Goal: Task Accomplishment & Management: Manage account settings

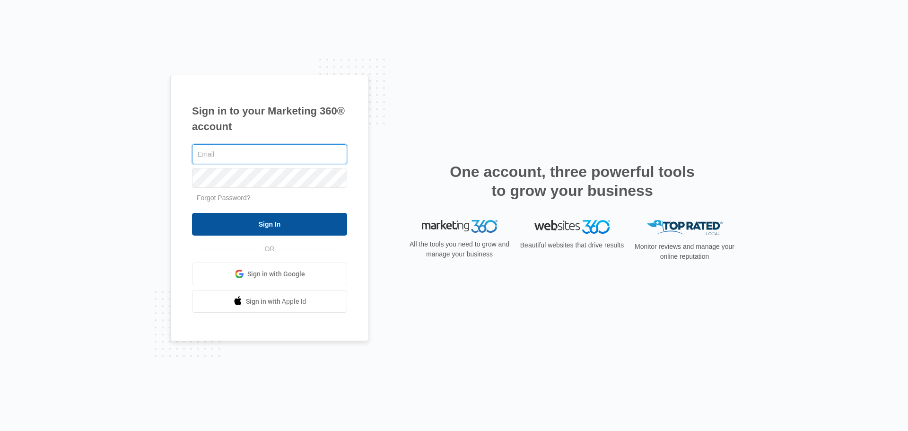
type input "[PERSON_NAME][EMAIL_ADDRESS][DOMAIN_NAME]"
click at [250, 224] on input "Sign In" at bounding box center [269, 224] width 155 height 23
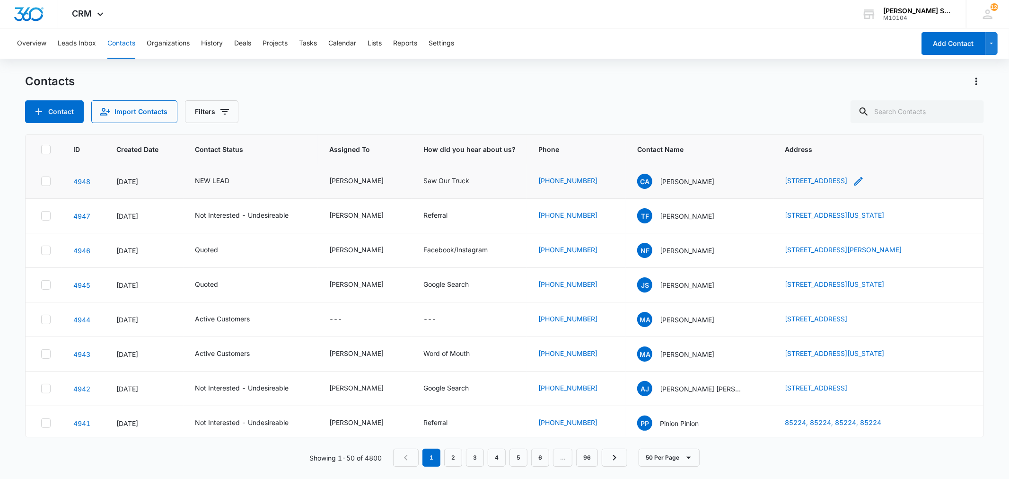
drag, startPoint x: 759, startPoint y: 180, endPoint x: 911, endPoint y: 185, distance: 152.4
click at [911, 185] on td "[STREET_ADDRESS]" at bounding box center [878, 181] width 210 height 35
copy link "[STREET_ADDRESS]"
click at [684, 177] on p "[PERSON_NAME]" at bounding box center [687, 181] width 54 height 10
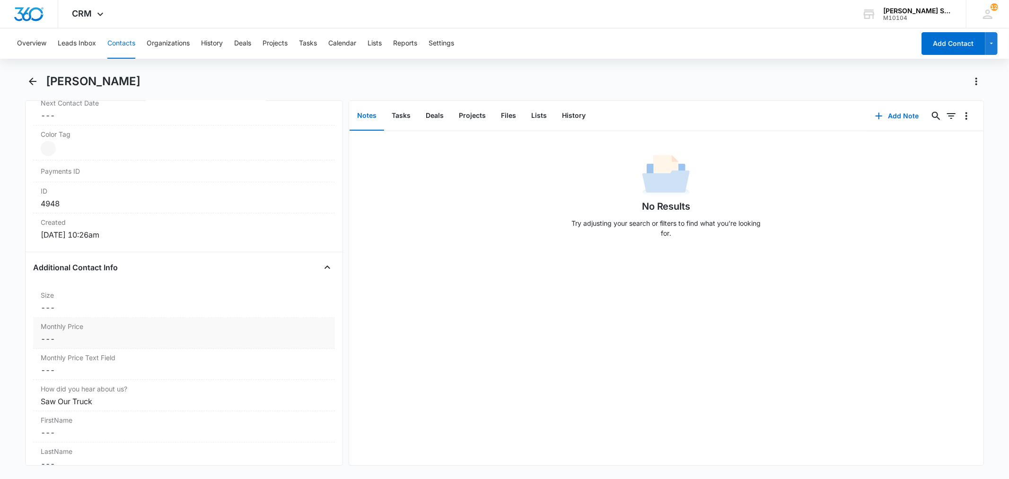
scroll to position [578, 0]
click at [112, 315] on div "Monthly Price Cancel Save Changes ---" at bounding box center [183, 301] width 301 height 31
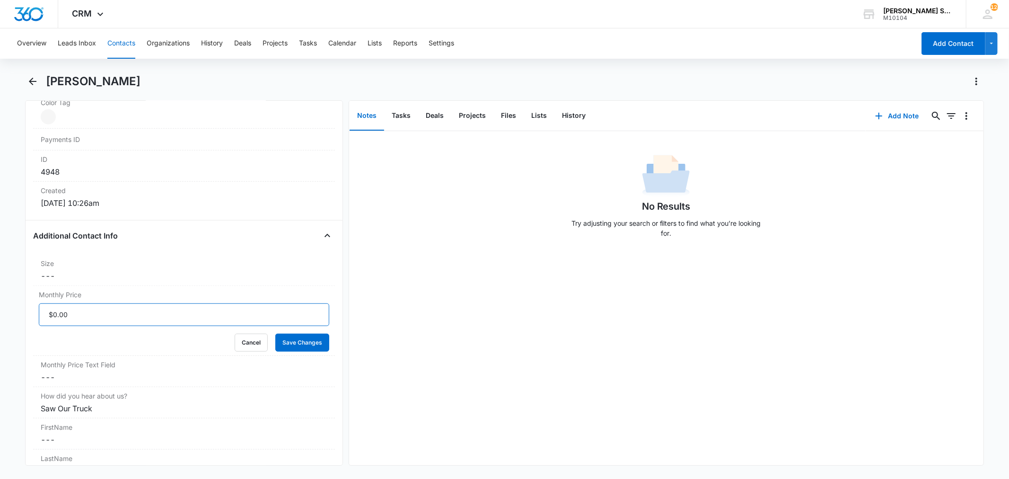
click at [102, 315] on input "Monthly Price" at bounding box center [184, 314] width 290 height 23
type input "$44.50"
click at [275, 333] on button "Save Changes" at bounding box center [302, 342] width 54 height 18
click at [882, 118] on button "Add Note" at bounding box center [896, 116] width 63 height 23
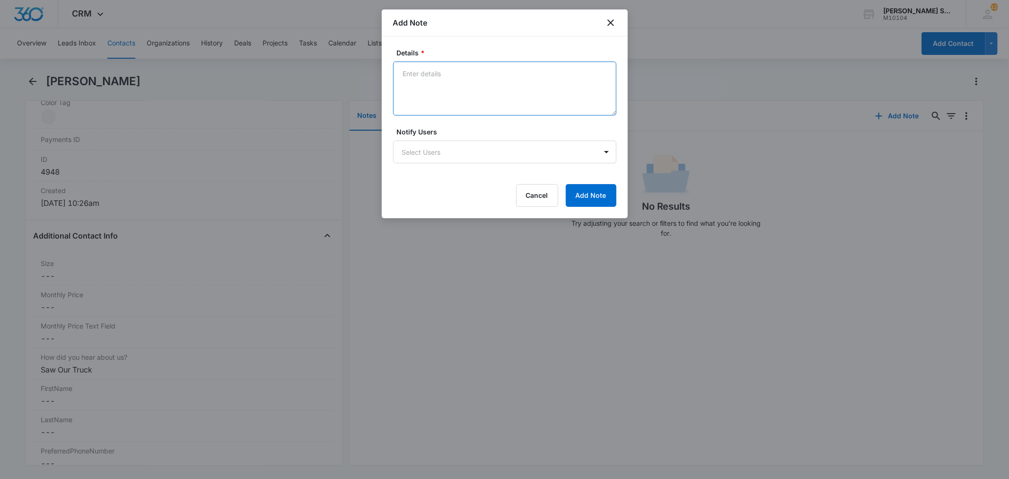
click at [437, 92] on textarea "Details *" at bounding box center [504, 88] width 223 height 54
type textarea "vb2 89"
click at [572, 188] on button "Add Note" at bounding box center [591, 195] width 51 height 23
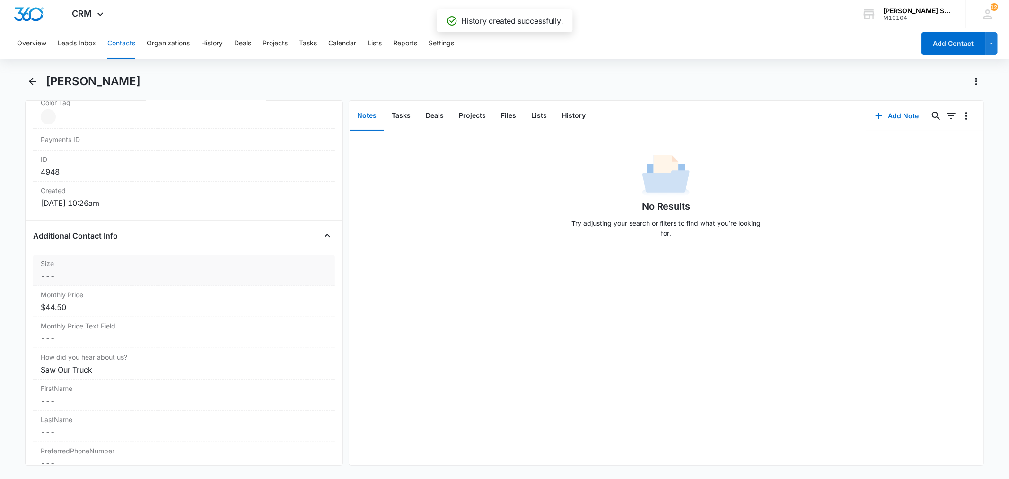
click at [72, 276] on dd "Cancel Save Changes ---" at bounding box center [184, 275] width 286 height 11
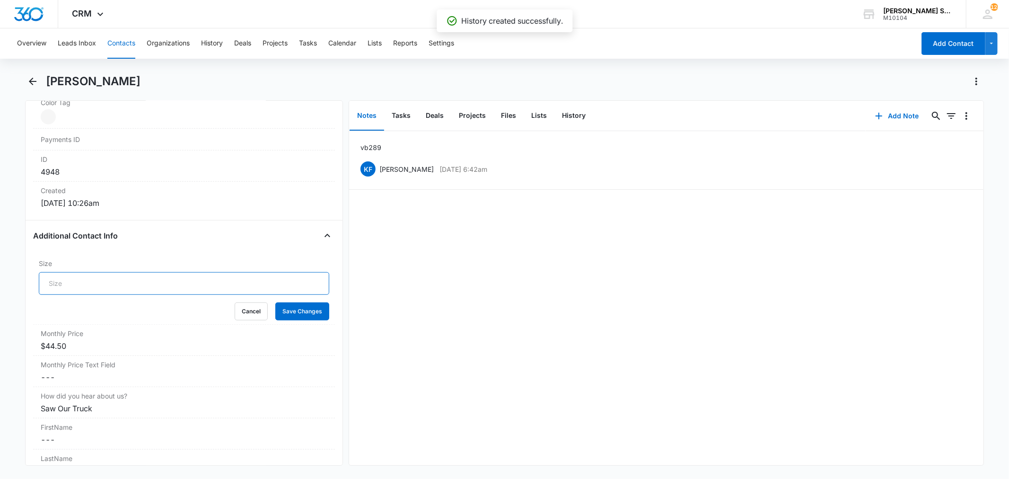
click at [77, 285] on input "Size" at bounding box center [184, 283] width 290 height 23
type input "11"
click at [278, 317] on button "Save Changes" at bounding box center [302, 311] width 54 height 18
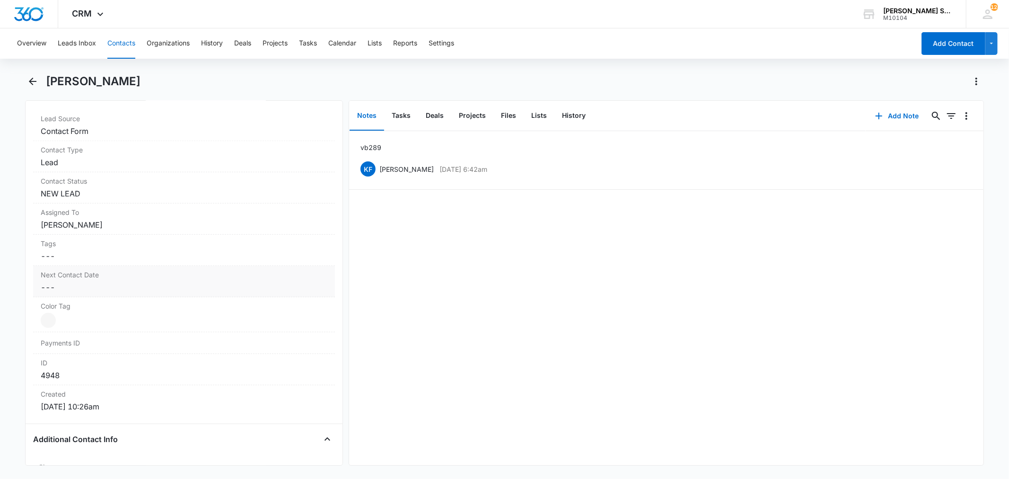
scroll to position [367, 0]
click at [90, 201] on dd "Cancel Save Changes NEW LEAD" at bounding box center [184, 200] width 286 height 11
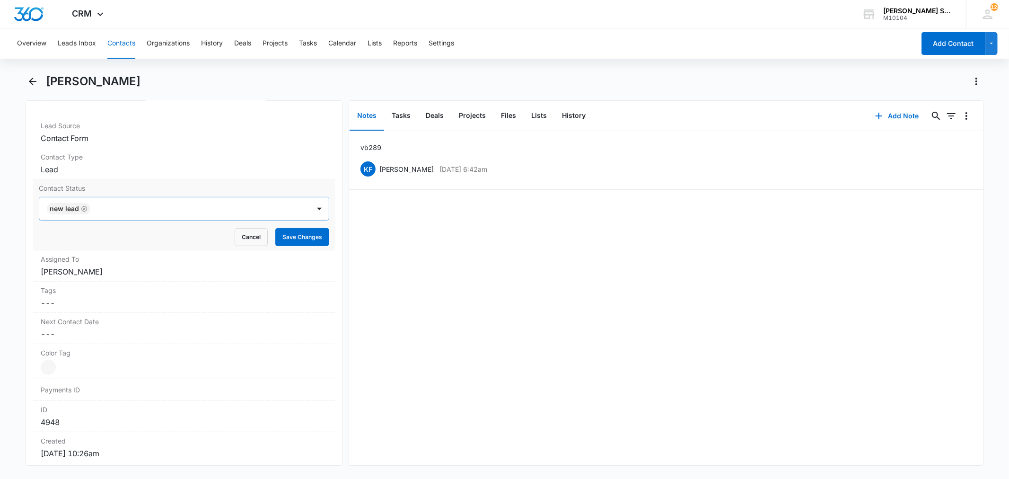
click at [85, 211] on icon "Remove NEW LEAD" at bounding box center [84, 208] width 7 height 7
click at [85, 211] on div at bounding box center [172, 208] width 249 height 13
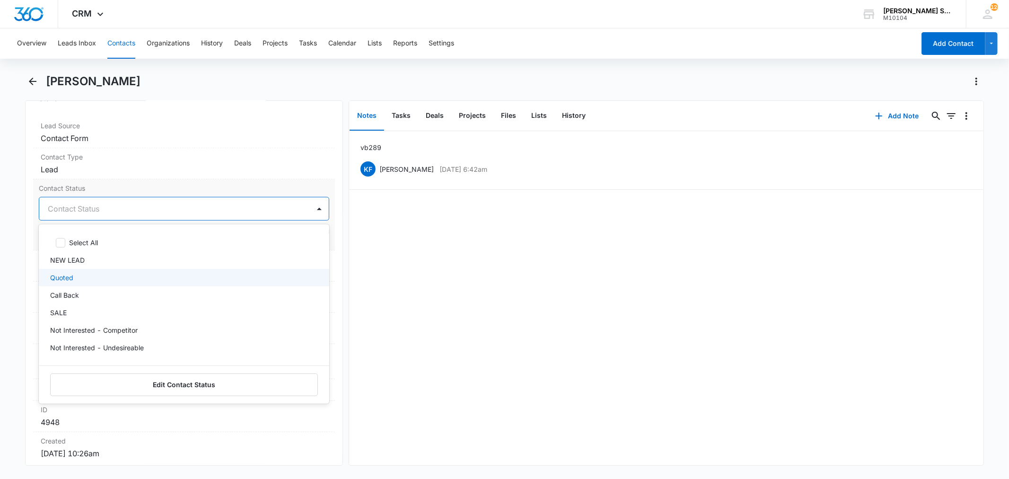
click at [81, 275] on div "Quoted" at bounding box center [182, 277] width 265 height 10
click at [143, 181] on div "Contact Status option Quoted, selected. 15 results available. Use Up and Down t…" at bounding box center [183, 214] width 301 height 71
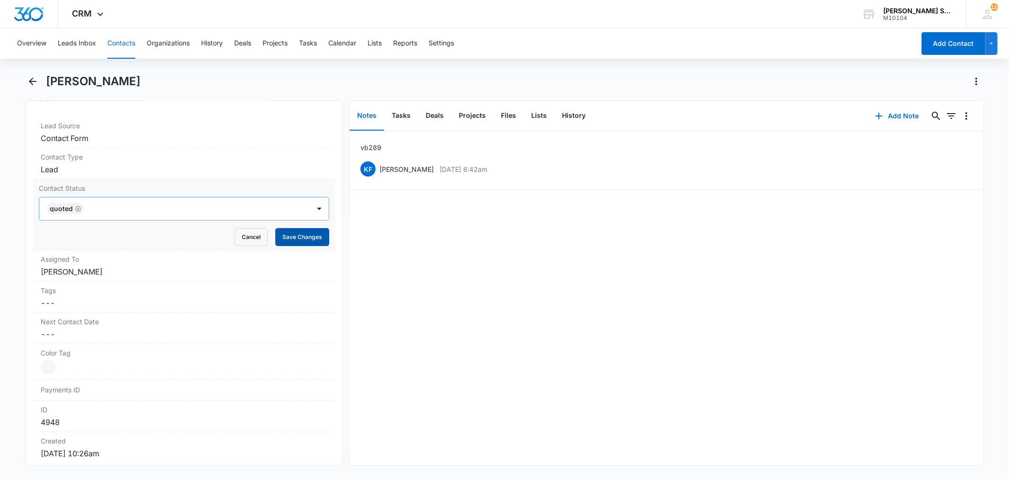
click at [290, 243] on button "Save Changes" at bounding box center [302, 237] width 54 height 18
click at [87, 271] on dd "Cancel Save Changes [PERSON_NAME]" at bounding box center [184, 271] width 286 height 11
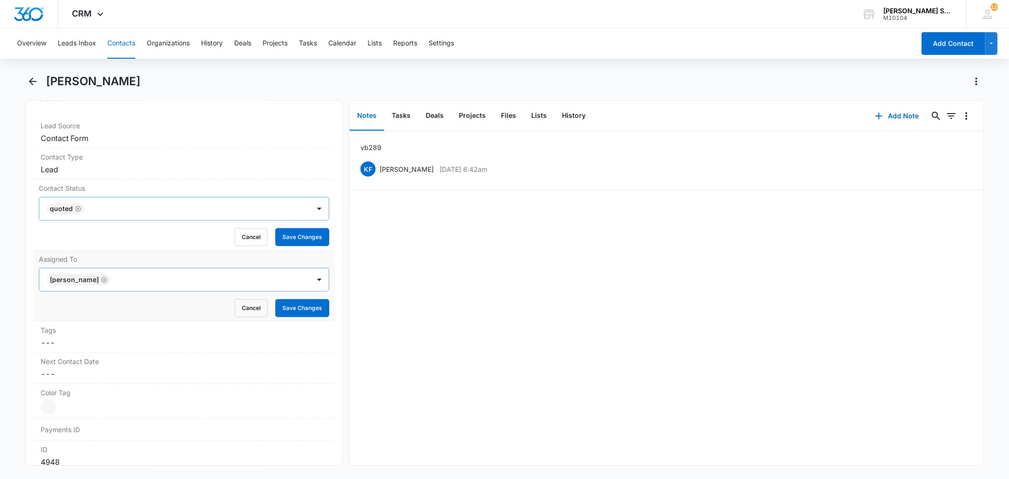
click at [107, 278] on icon "Remove Kenneth Florman" at bounding box center [104, 279] width 7 height 7
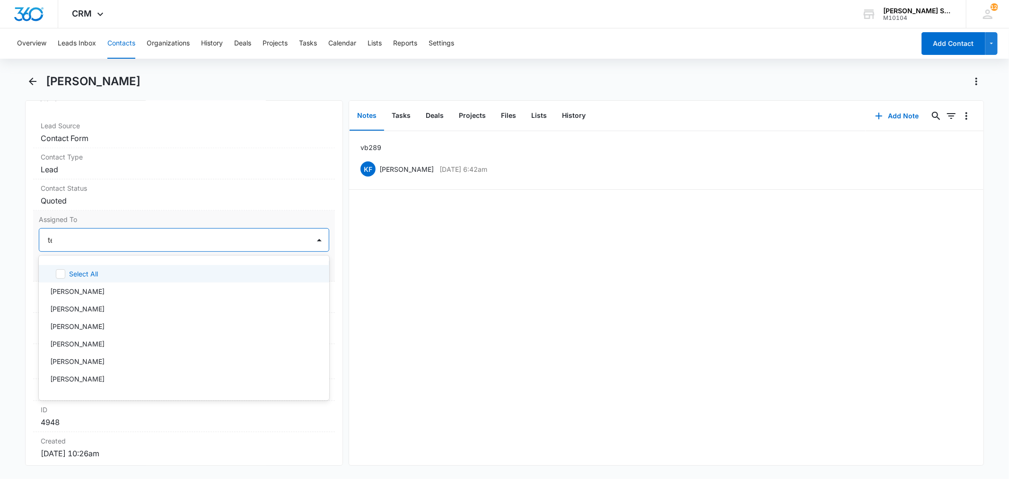
type input "[PERSON_NAME]"
click at [94, 276] on div "[PERSON_NAME]" at bounding box center [182, 274] width 265 height 10
drag, startPoint x: 209, startPoint y: 215, endPoint x: 262, endPoint y: 233, distance: 56.4
click at [214, 215] on label "Assigned To" at bounding box center [184, 219] width 290 height 10
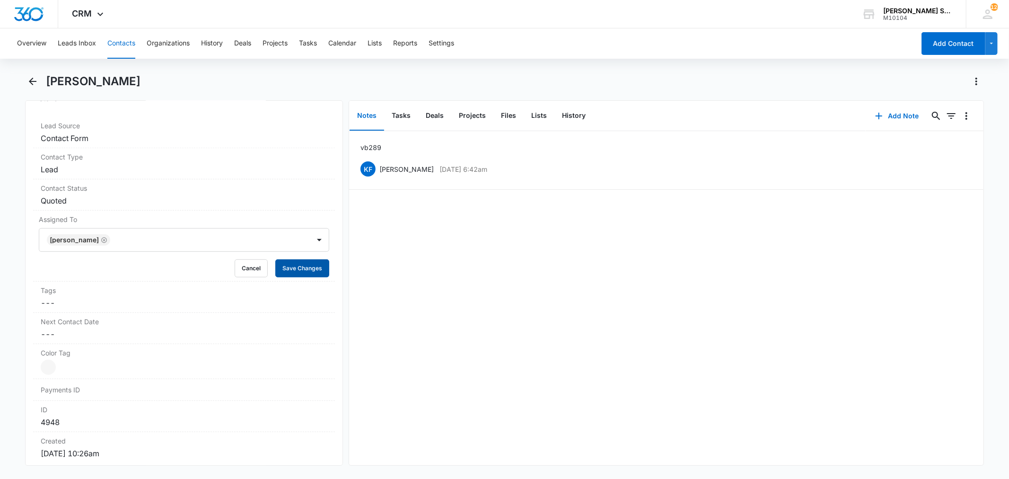
click at [286, 266] on button "Save Changes" at bounding box center [302, 268] width 54 height 18
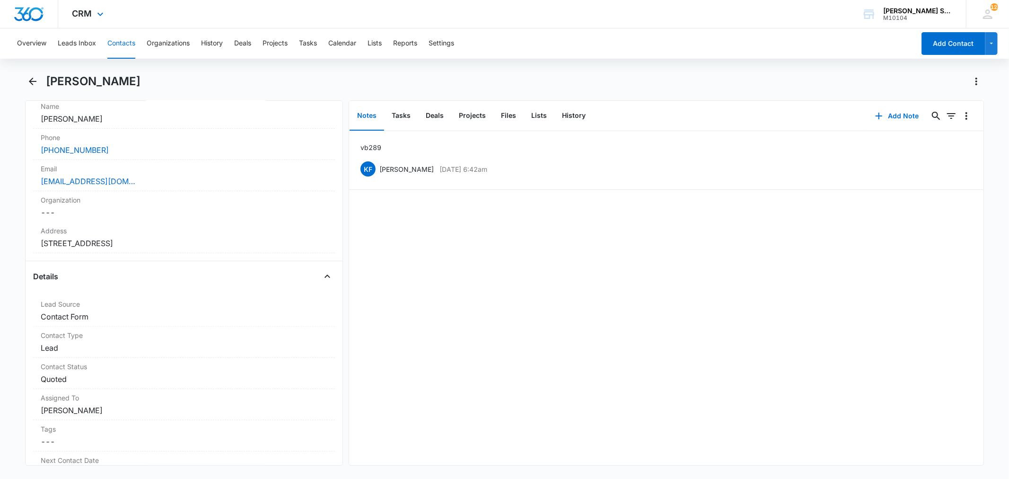
scroll to position [157, 0]
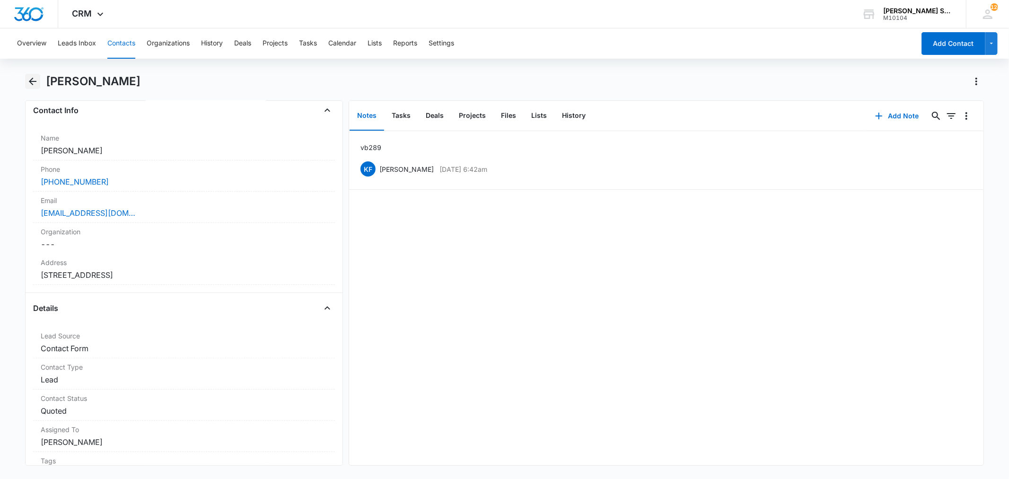
click at [31, 79] on icon "Back" at bounding box center [33, 82] width 8 height 8
